Goal: Information Seeking & Learning: Learn about a topic

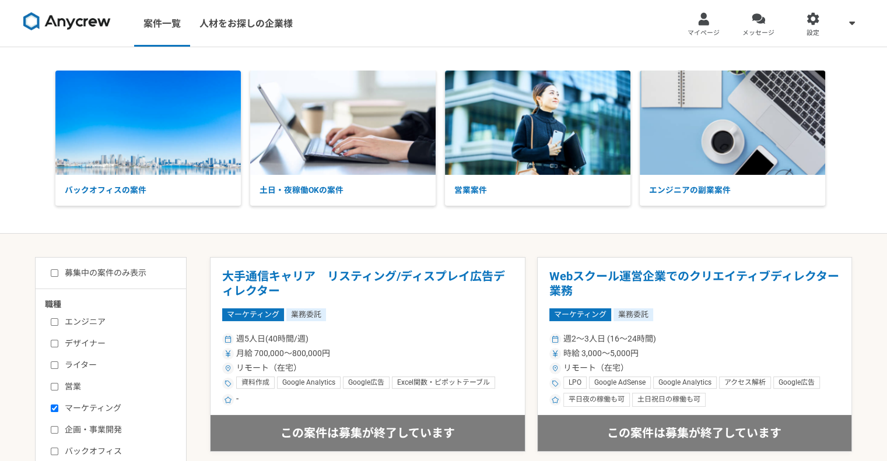
click at [117, 271] on label "募集中の案件のみ表示" at bounding box center [99, 273] width 96 height 12
click at [58, 271] on input "募集中の案件のみ表示" at bounding box center [55, 274] width 8 height 8
checkbox input "true"
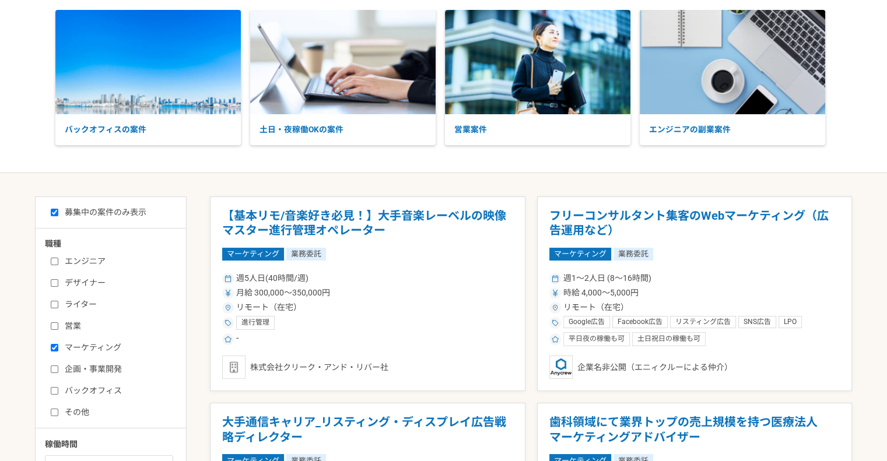
scroll to position [97, 0]
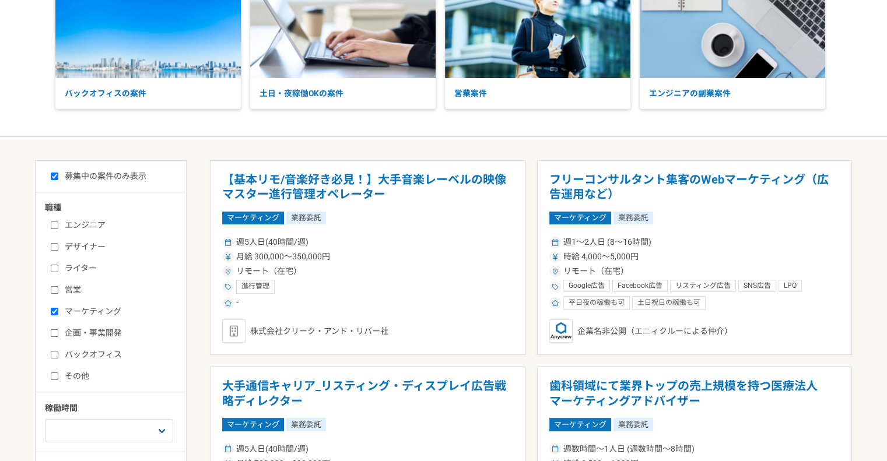
click at [53, 286] on input "営業" at bounding box center [55, 290] width 8 height 8
checkbox input "true"
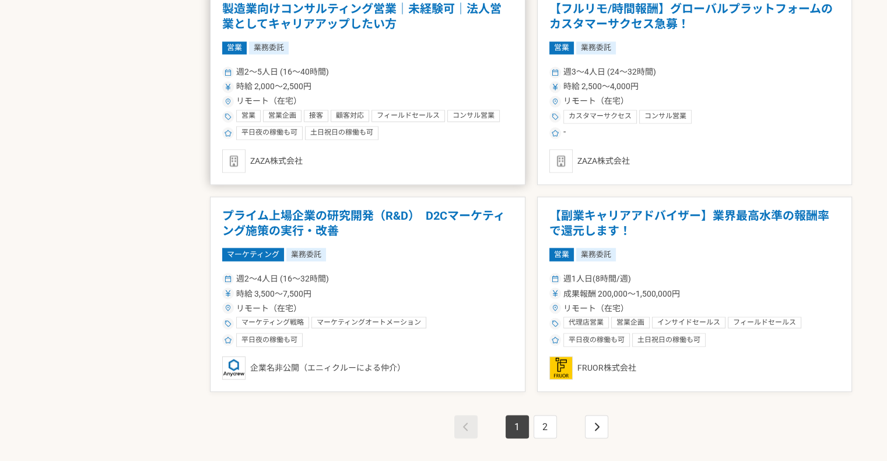
scroll to position [1945, 0]
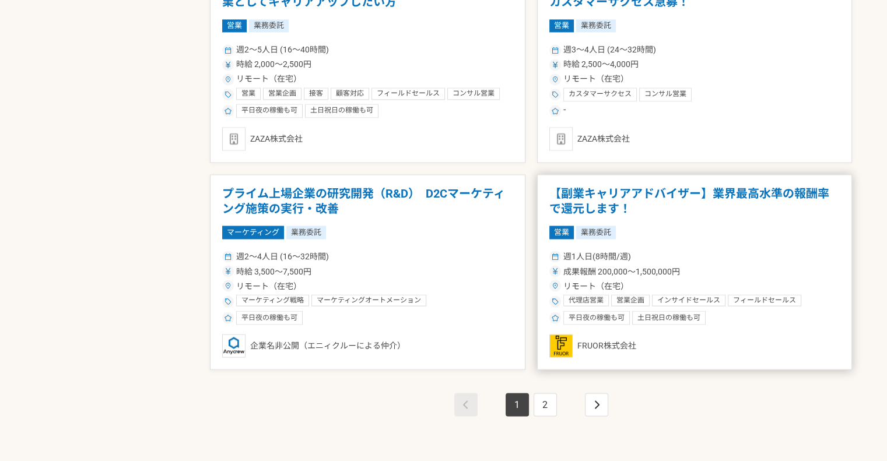
click at [710, 266] on div "成果報酬 200,000〜1,500,000円" at bounding box center [695, 271] width 291 height 12
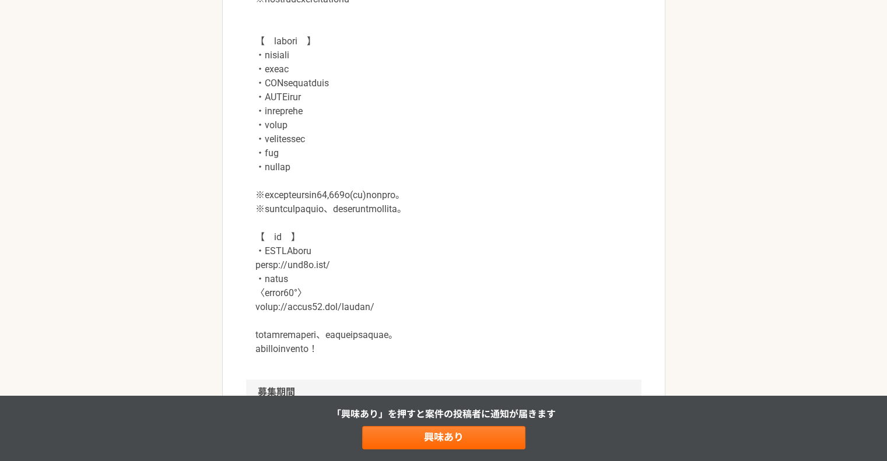
scroll to position [1264, 0]
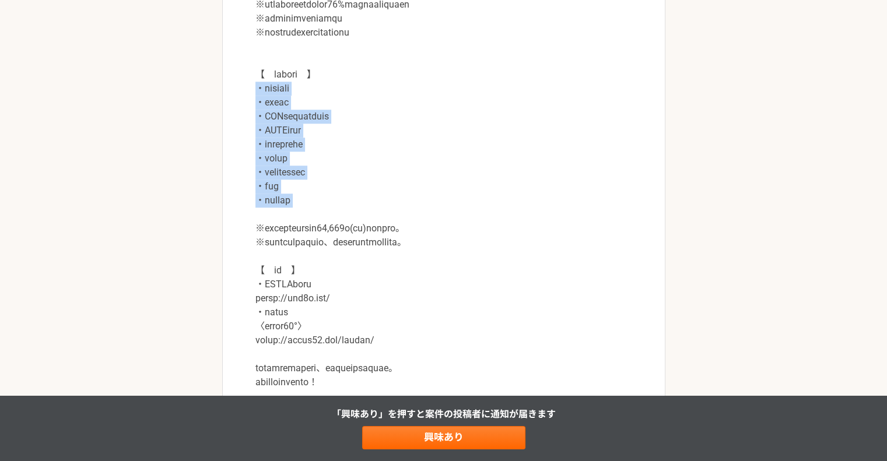
drag, startPoint x: 256, startPoint y: 84, endPoint x: 434, endPoint y: 221, distance: 224.6
click at [434, 221] on p at bounding box center [444, 145] width 377 height 490
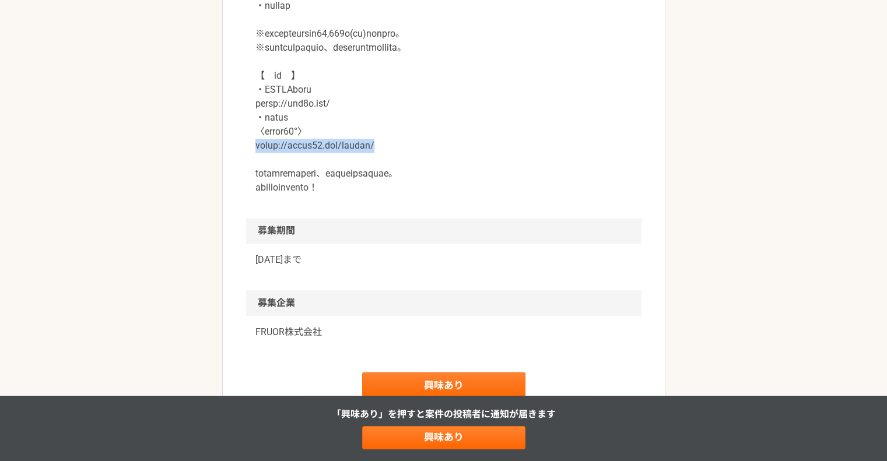
drag, startPoint x: 254, startPoint y: 144, endPoint x: 419, endPoint y: 132, distance: 165.0
copy p "[URL][DOMAIN_NAME]"
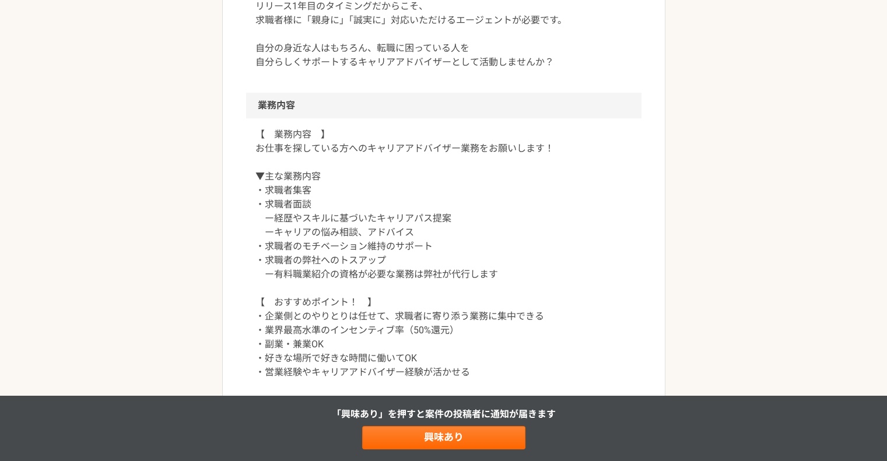
scroll to position [486, 0]
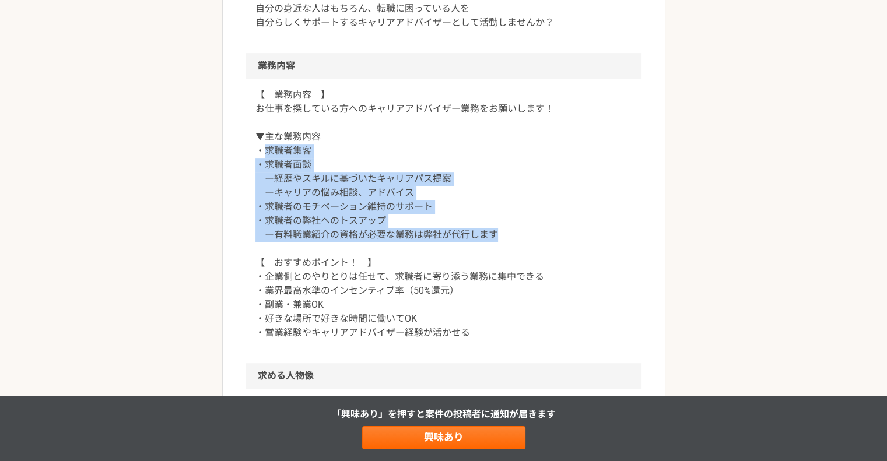
drag, startPoint x: 266, startPoint y: 151, endPoint x: 522, endPoint y: 230, distance: 268.1
click at [522, 230] on p "【　業務内容　】 お仕事を探している方へのキャリアアドバイザー業務をお願いします！ ▼主な業務内容 ・求職者集客 ・求職者面談 ー経歴やスキルに基づいたキャリ…" at bounding box center [444, 214] width 377 height 252
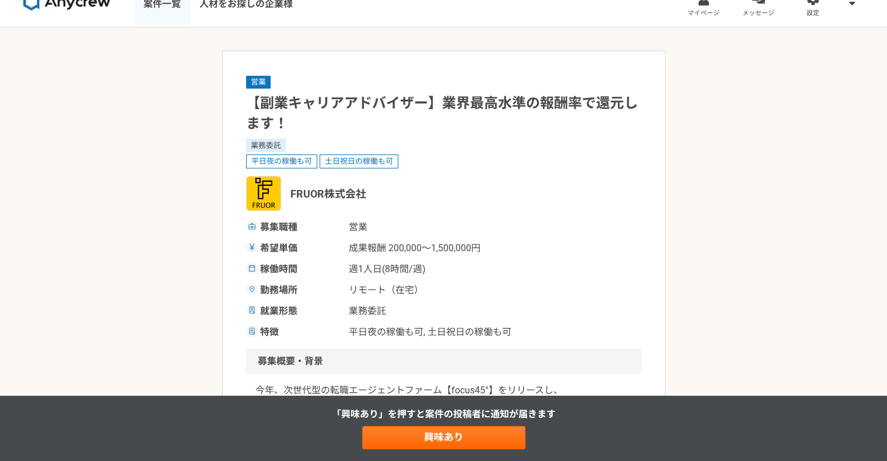
scroll to position [0, 0]
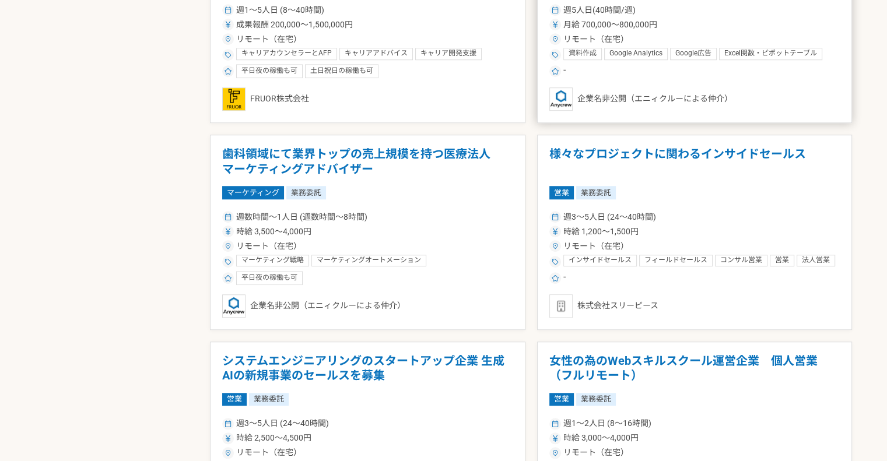
scroll to position [972, 0]
